Goal: Task Accomplishment & Management: Complete application form

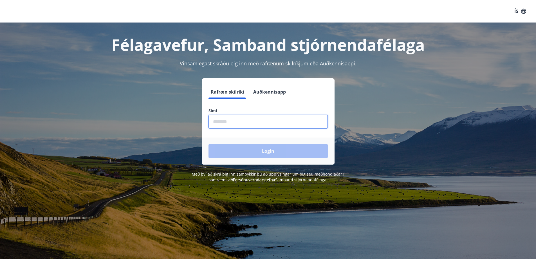
click at [211, 121] on input "phone" at bounding box center [268, 122] width 119 height 14
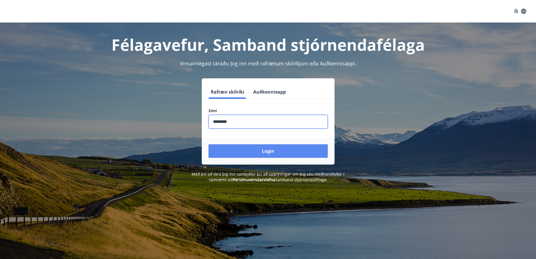
type input "********"
click at [253, 151] on button "Login" at bounding box center [268, 151] width 119 height 14
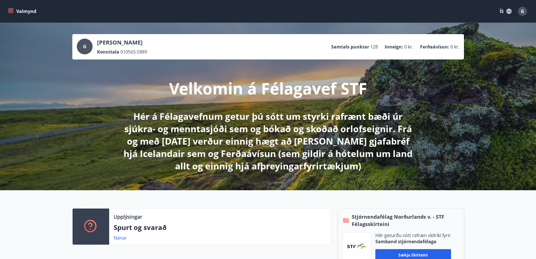
scroll to position [28, 0]
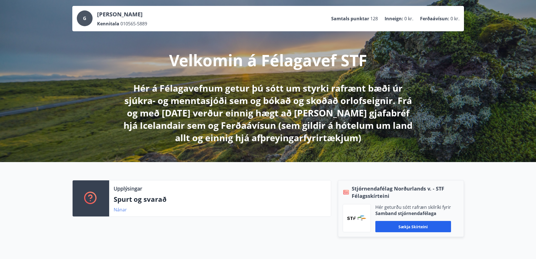
click at [122, 209] on link "Nánar" at bounding box center [120, 209] width 13 height 6
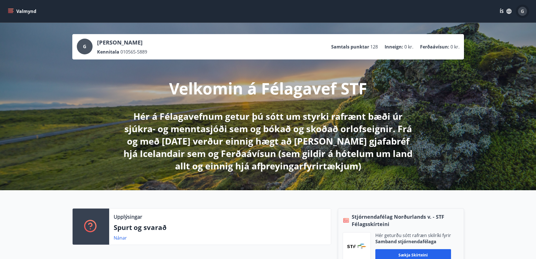
click at [521, 10] on span "G" at bounding box center [522, 11] width 3 height 6
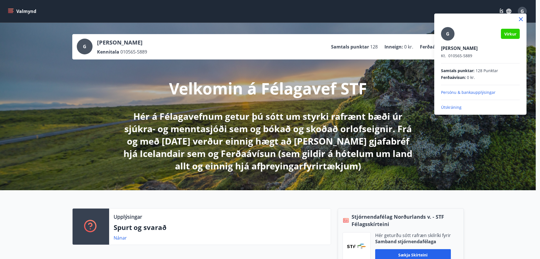
click at [421, 95] on div at bounding box center [270, 129] width 540 height 259
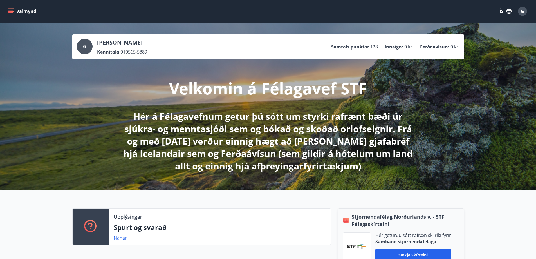
click at [12, 9] on icon "menu" at bounding box center [11, 11] width 6 height 6
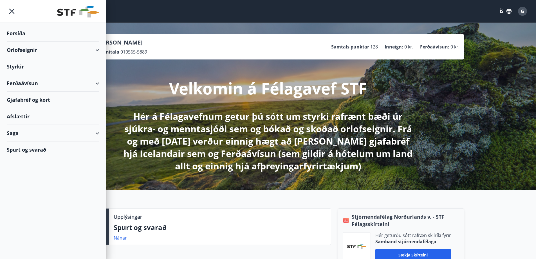
click at [20, 42] on div "Styrkir" at bounding box center [53, 33] width 93 height 17
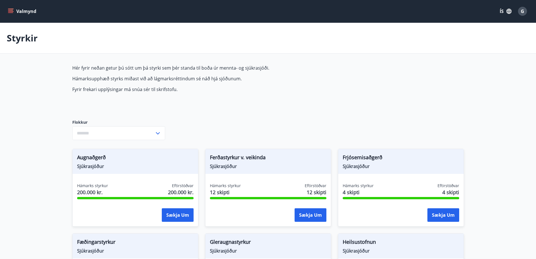
type input "***"
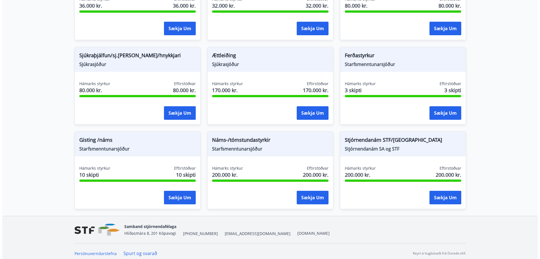
scroll to position [444, 0]
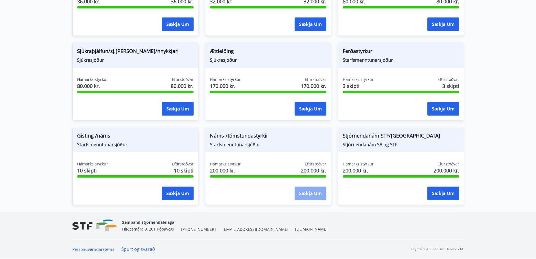
click at [305, 194] on button "Sækja um" at bounding box center [311, 193] width 32 height 14
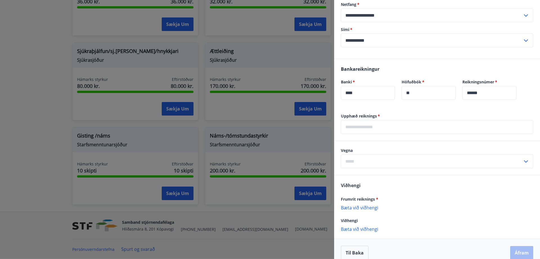
scroll to position [212, 0]
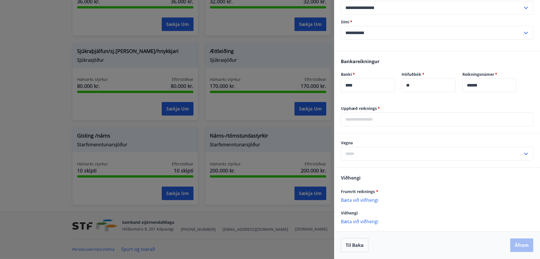
click at [366, 200] on p "Bæta við viðhengi" at bounding box center [437, 200] width 192 height 6
click at [363, 200] on p "Bæta við viðhengi" at bounding box center [437, 200] width 192 height 6
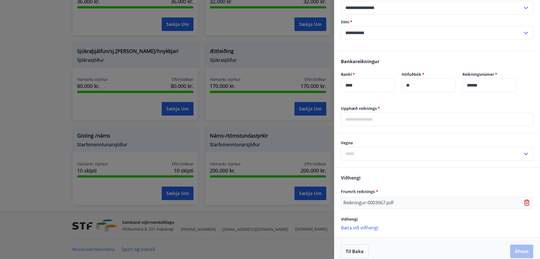
click at [419, 203] on div "Reikningur-0003067.pdf" at bounding box center [437, 203] width 192 height 12
click at [371, 226] on p "Bæta við viðhengi" at bounding box center [437, 227] width 192 height 6
click at [525, 226] on icon at bounding box center [527, 226] width 5 height 1
click at [357, 227] on p "Bæta við viðhengi" at bounding box center [437, 227] width 192 height 6
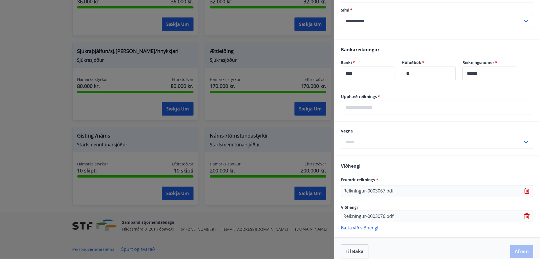
scroll to position [230, 0]
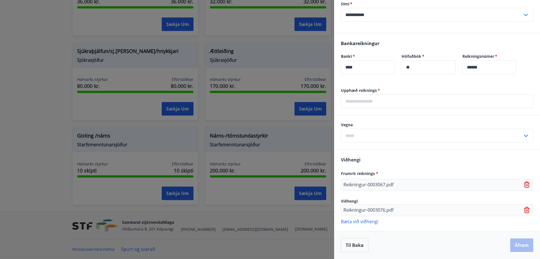
click at [390, 183] on p "Reikningur-0003067.pdf" at bounding box center [369, 184] width 50 height 7
click at [416, 185] on div "Reikningur-0003067.pdf" at bounding box center [437, 185] width 192 height 12
click at [363, 99] on input "text" at bounding box center [437, 101] width 192 height 14
type input "*****"
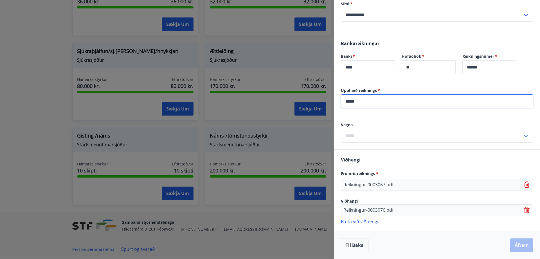
click at [353, 133] on input "text" at bounding box center [432, 136] width 182 height 14
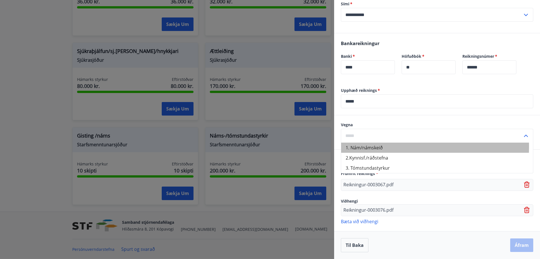
click at [360, 146] on li "1. Nám/námskeið" at bounding box center [437, 147] width 192 height 10
type input "**********"
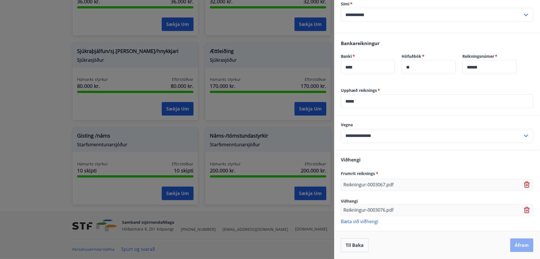
click at [515, 245] on button "Áfram" at bounding box center [521, 245] width 23 height 14
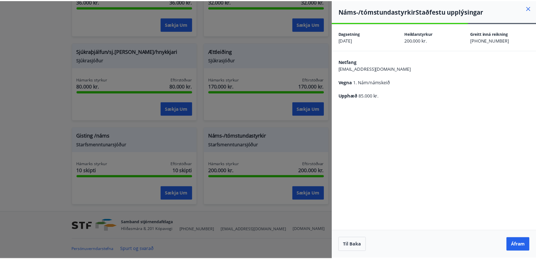
scroll to position [0, 0]
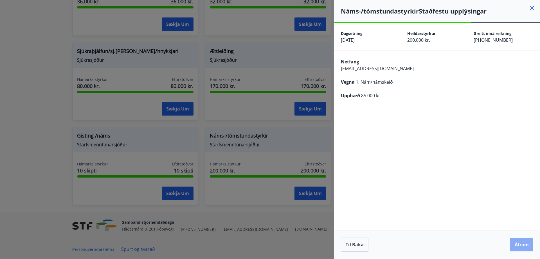
click at [518, 244] on button "Áfram" at bounding box center [521, 245] width 23 height 14
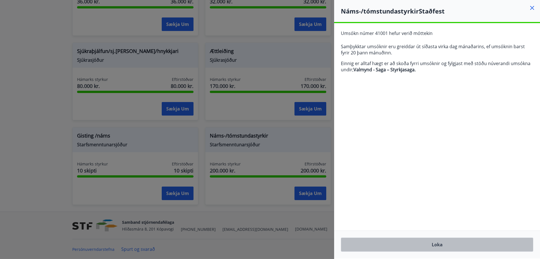
click at [437, 244] on button "Loka" at bounding box center [437, 244] width 192 height 14
